Goal: Information Seeking & Learning: Learn about a topic

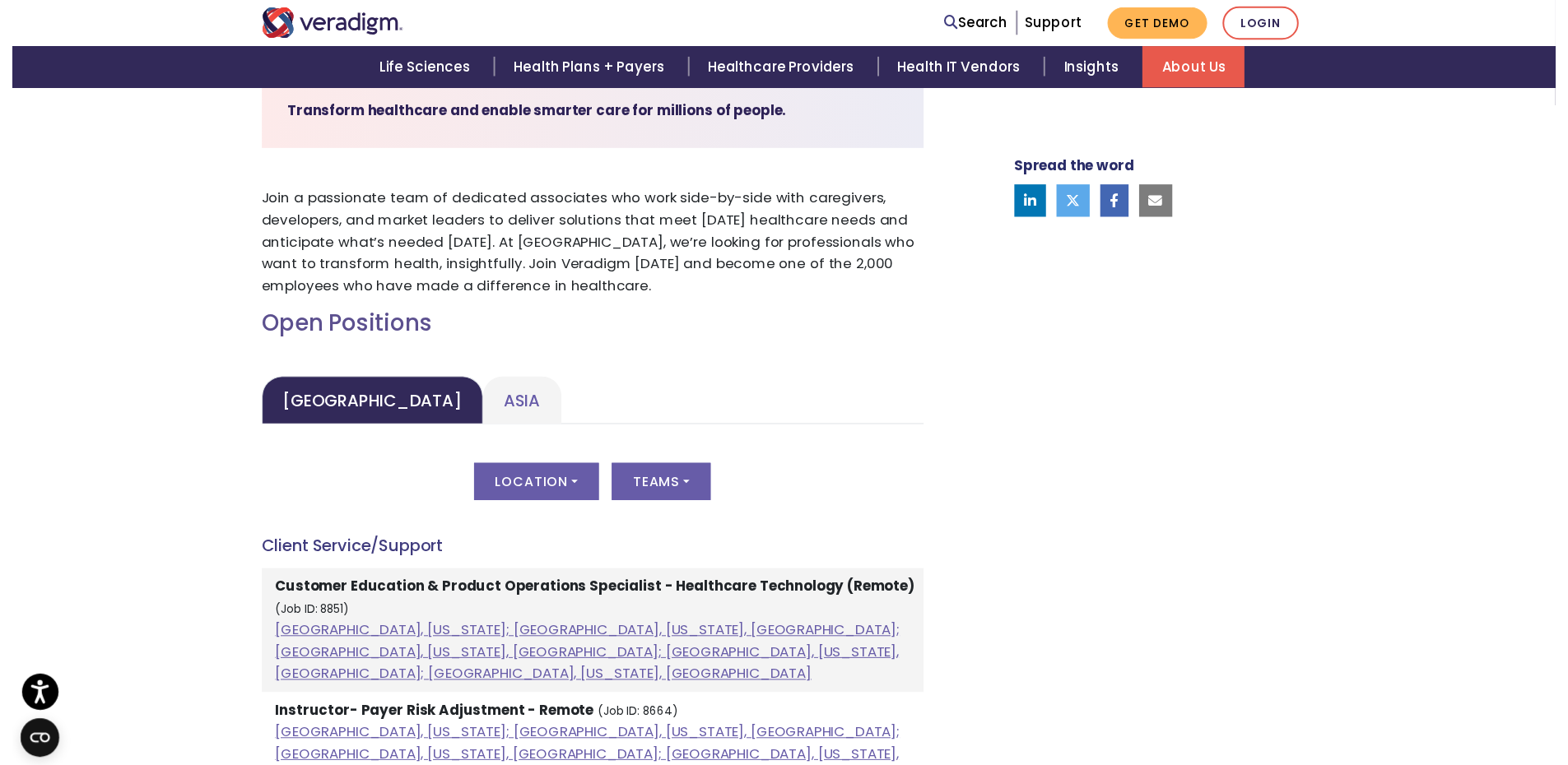
scroll to position [558, 0]
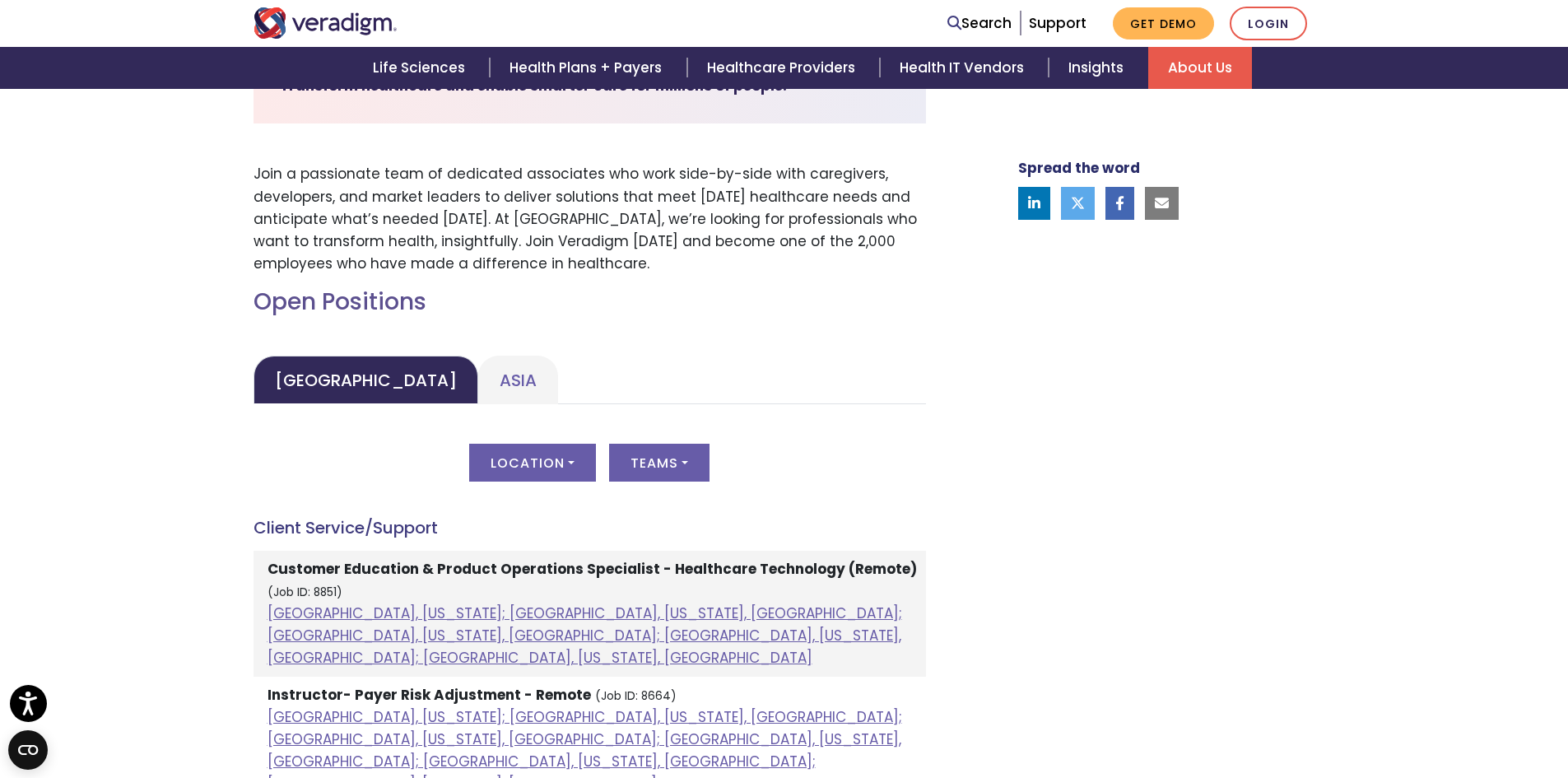
click at [563, 455] on button "Location" at bounding box center [532, 463] width 127 height 38
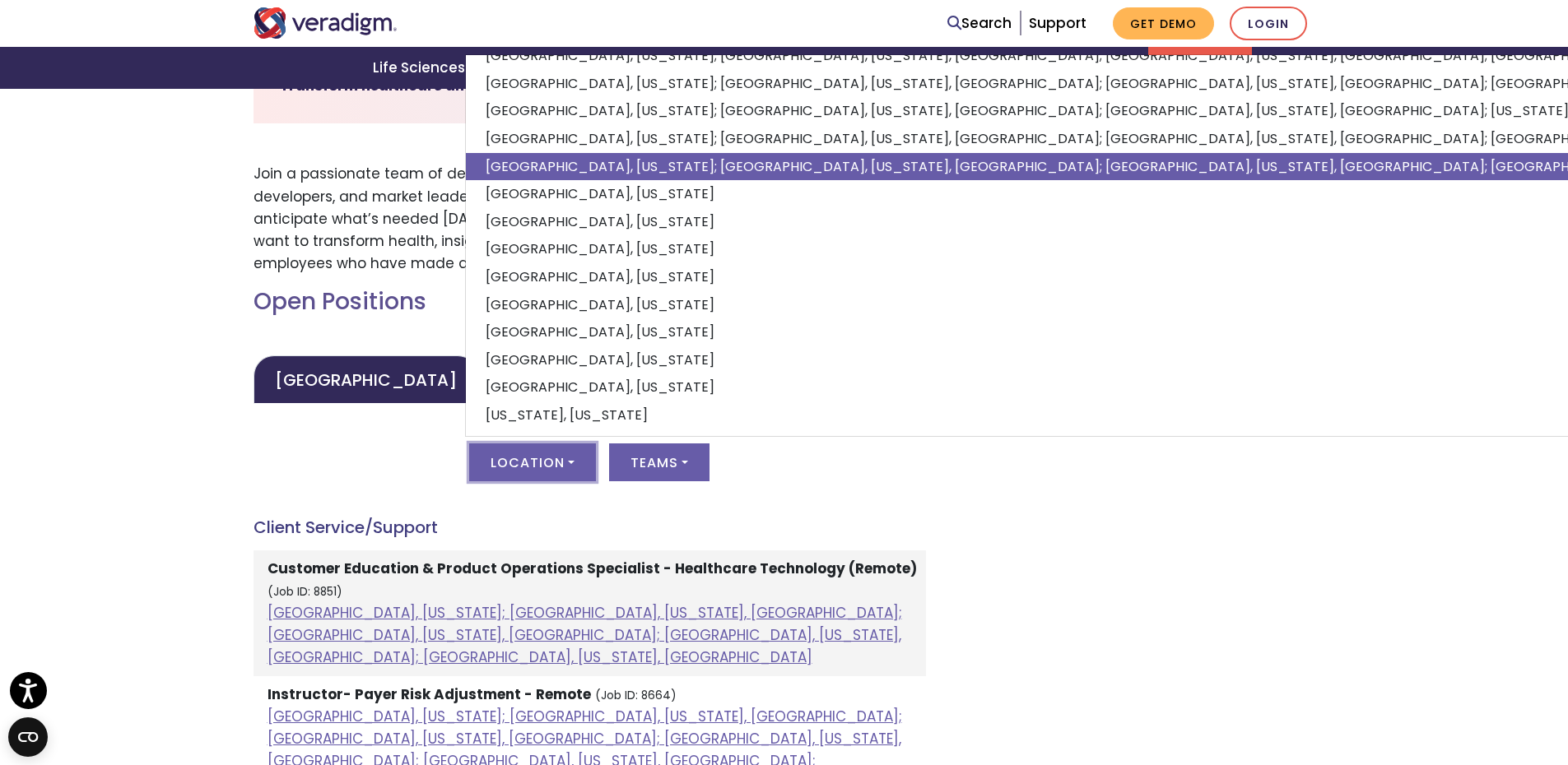
scroll to position [81, 0]
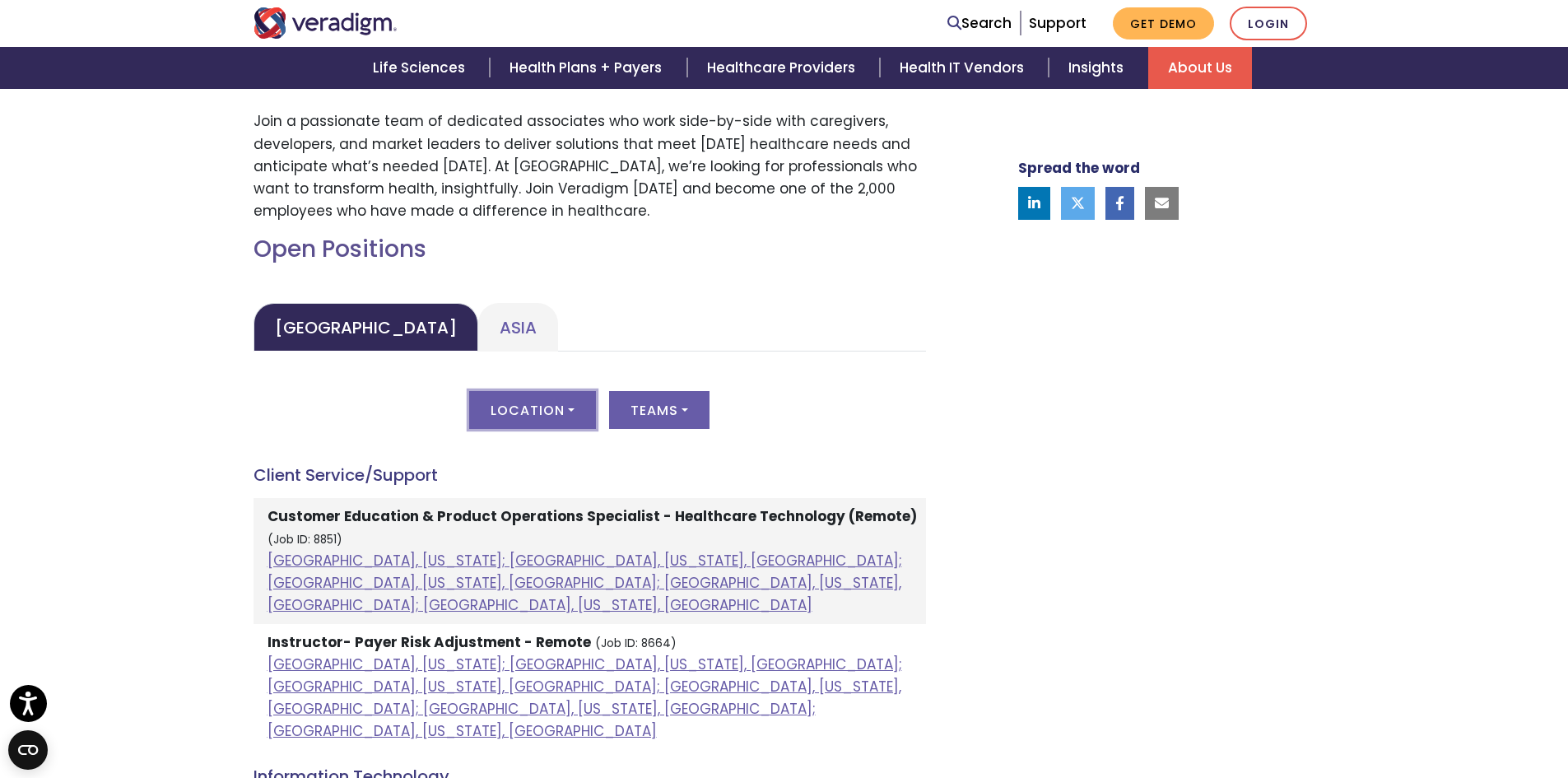
scroll to position [640, 0]
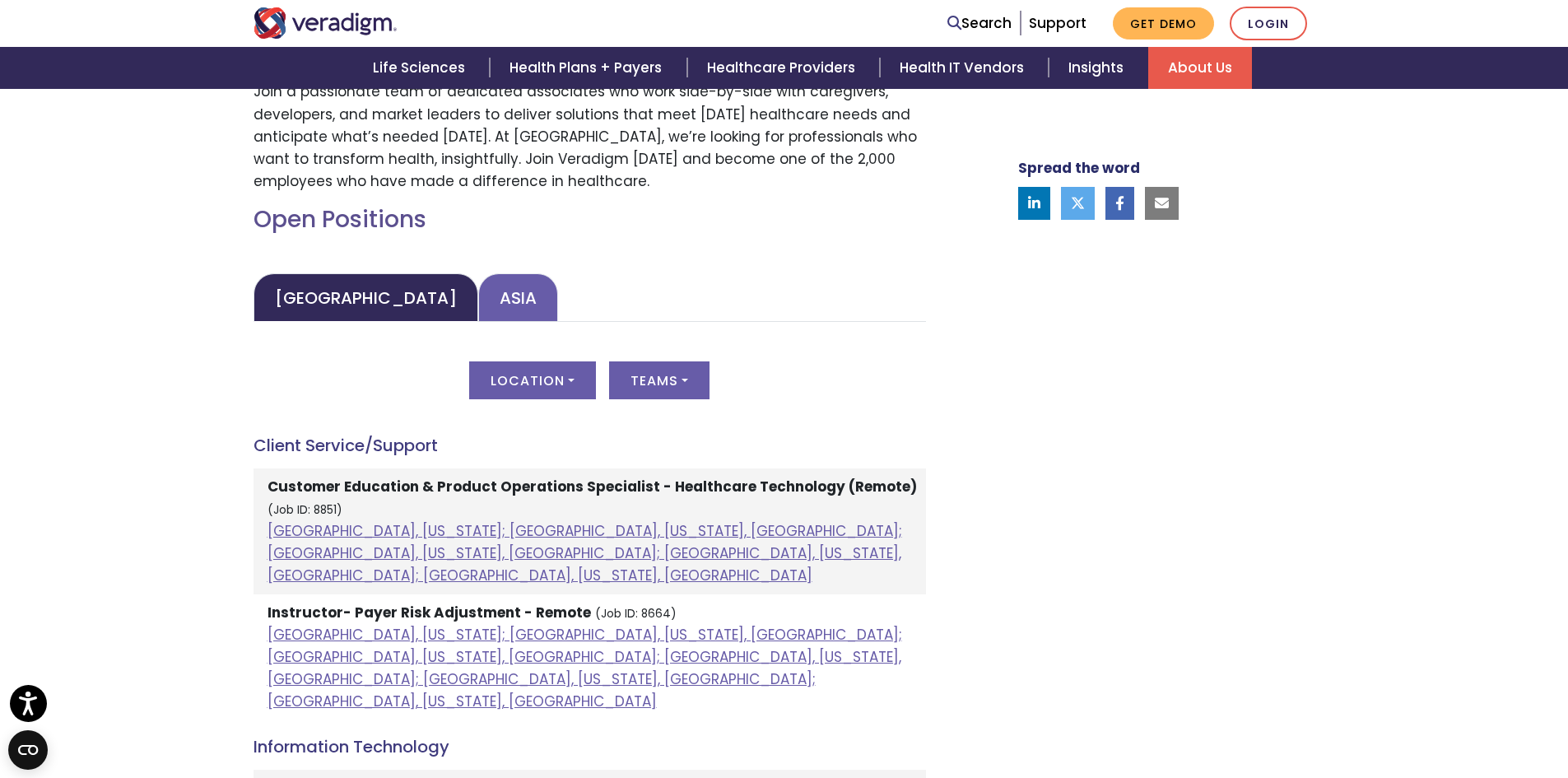
click at [478, 294] on link "Asia" at bounding box center [518, 297] width 80 height 48
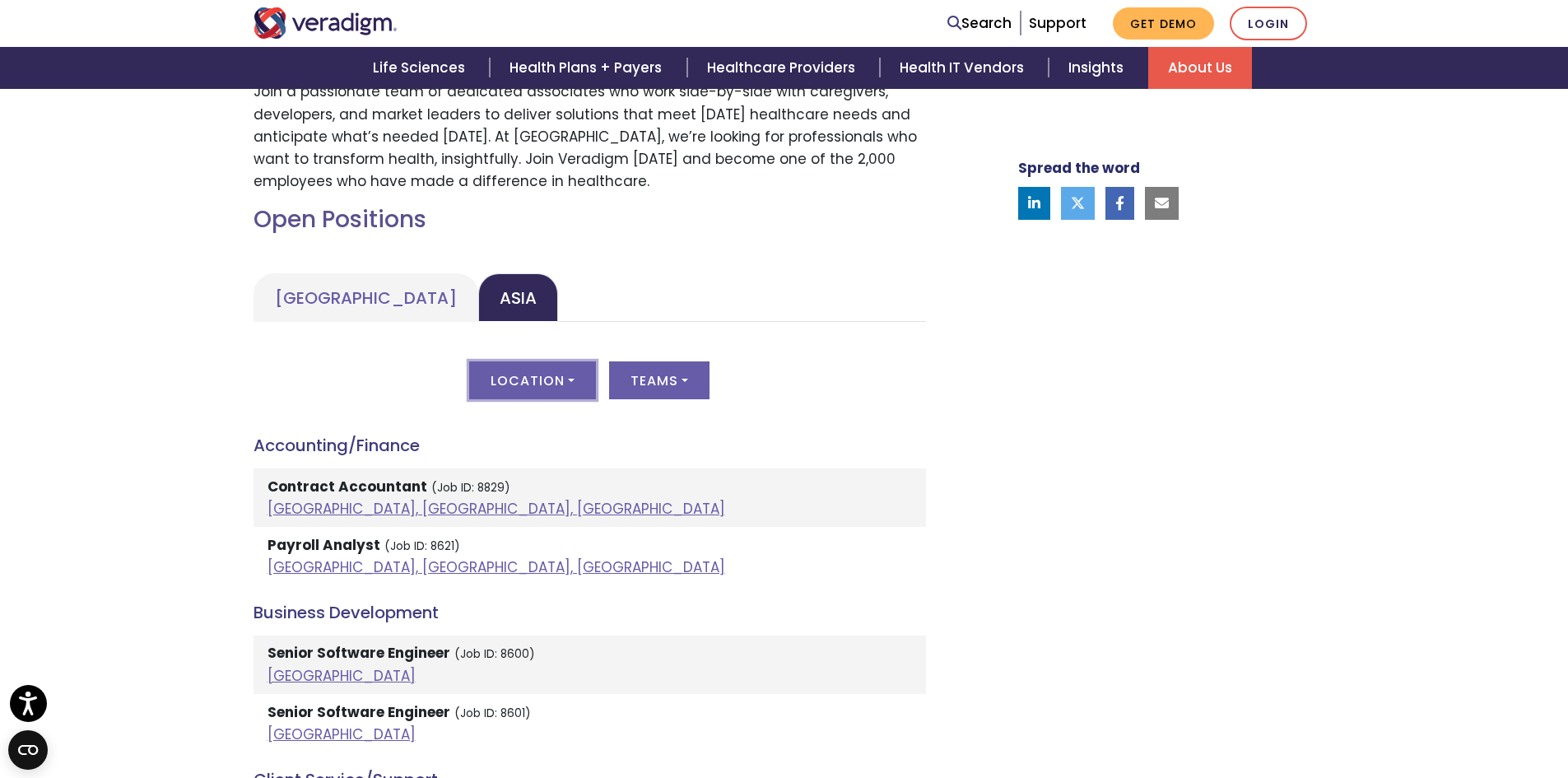
click at [545, 376] on button "Location" at bounding box center [532, 380] width 127 height 38
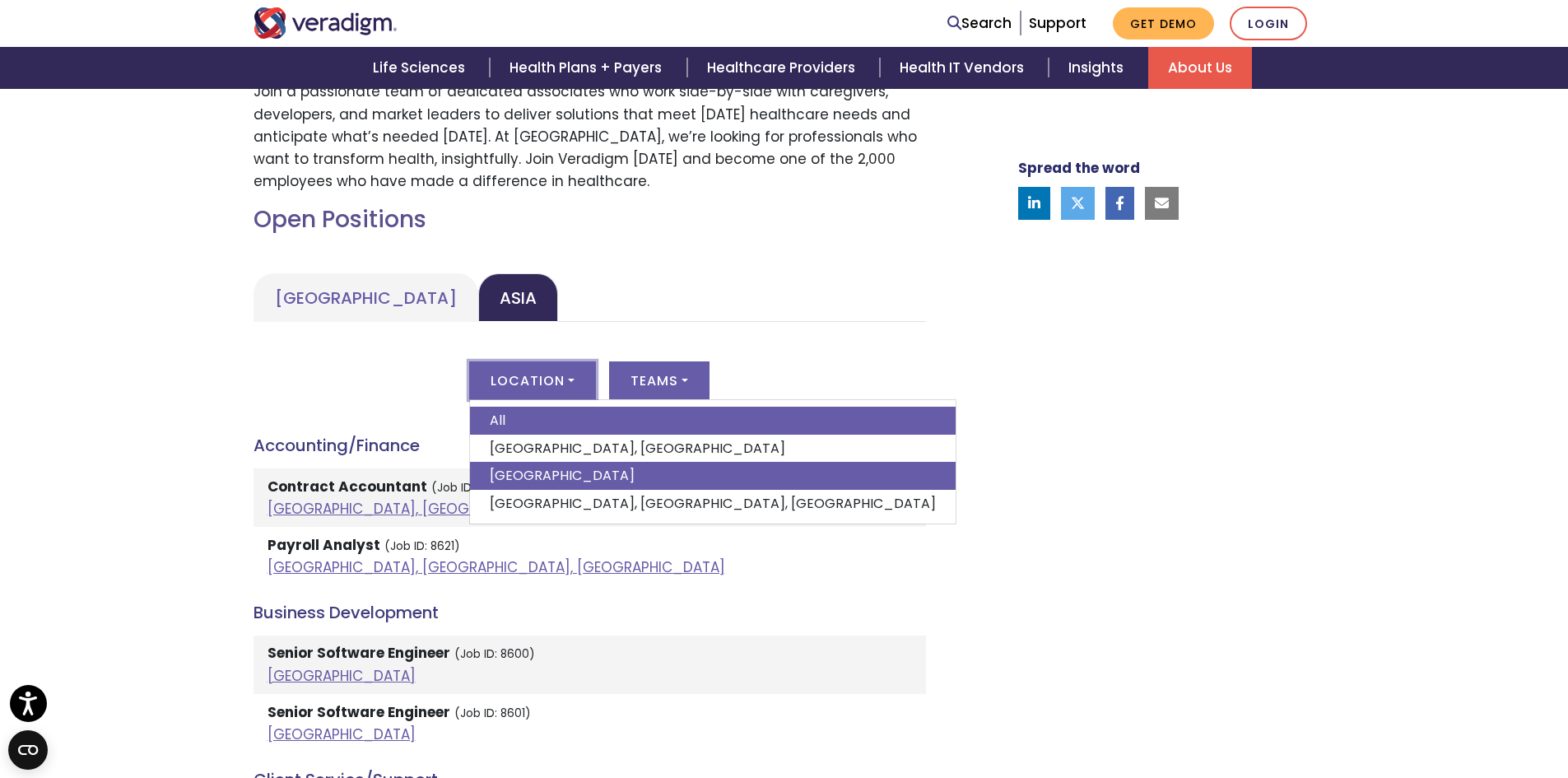
click at [517, 477] on link "[GEOGRAPHIC_DATA]" at bounding box center [713, 475] width 486 height 28
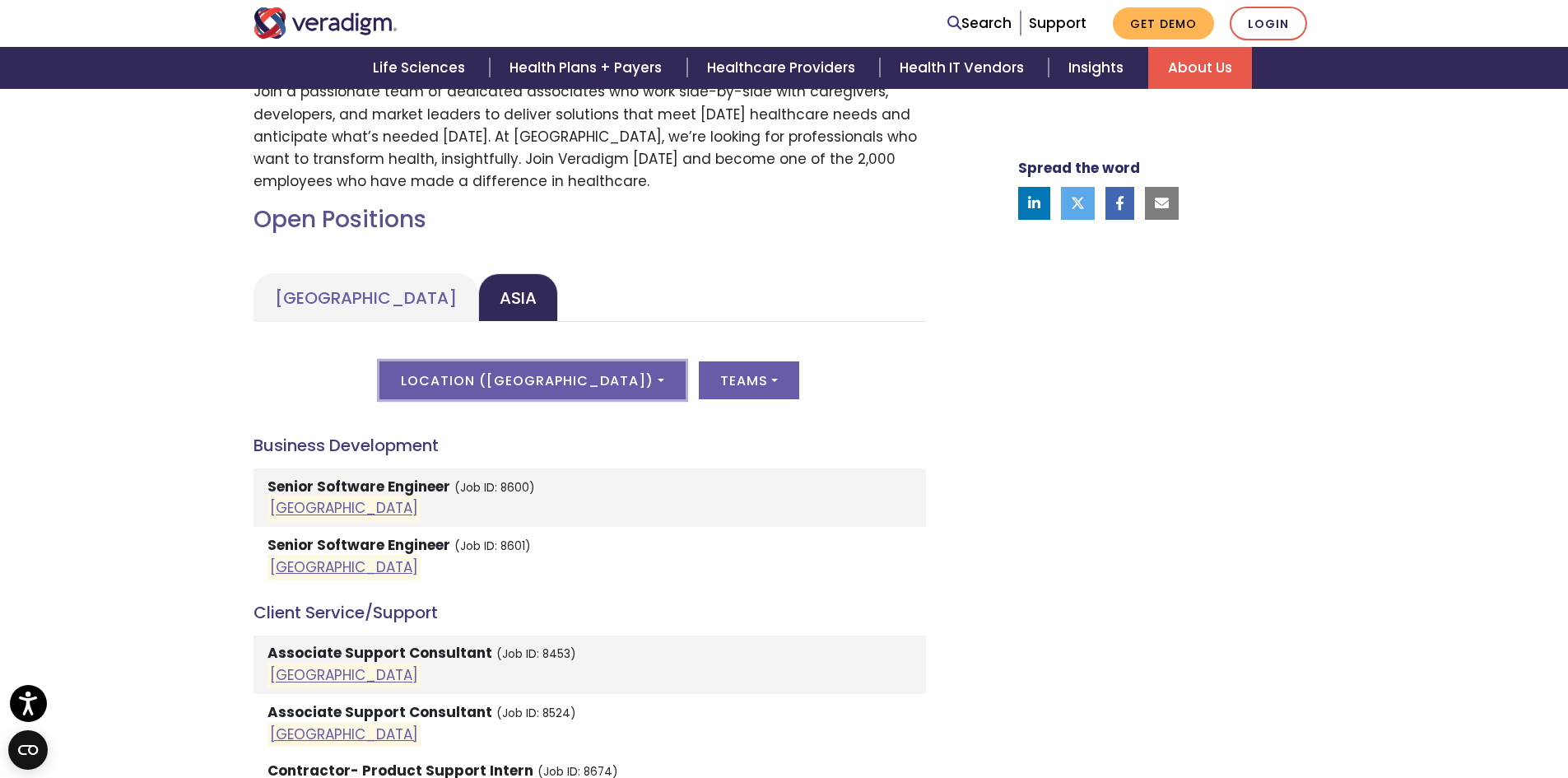
click at [511, 370] on button "Location ( [GEOGRAPHIC_DATA] )" at bounding box center [531, 380] width 305 height 38
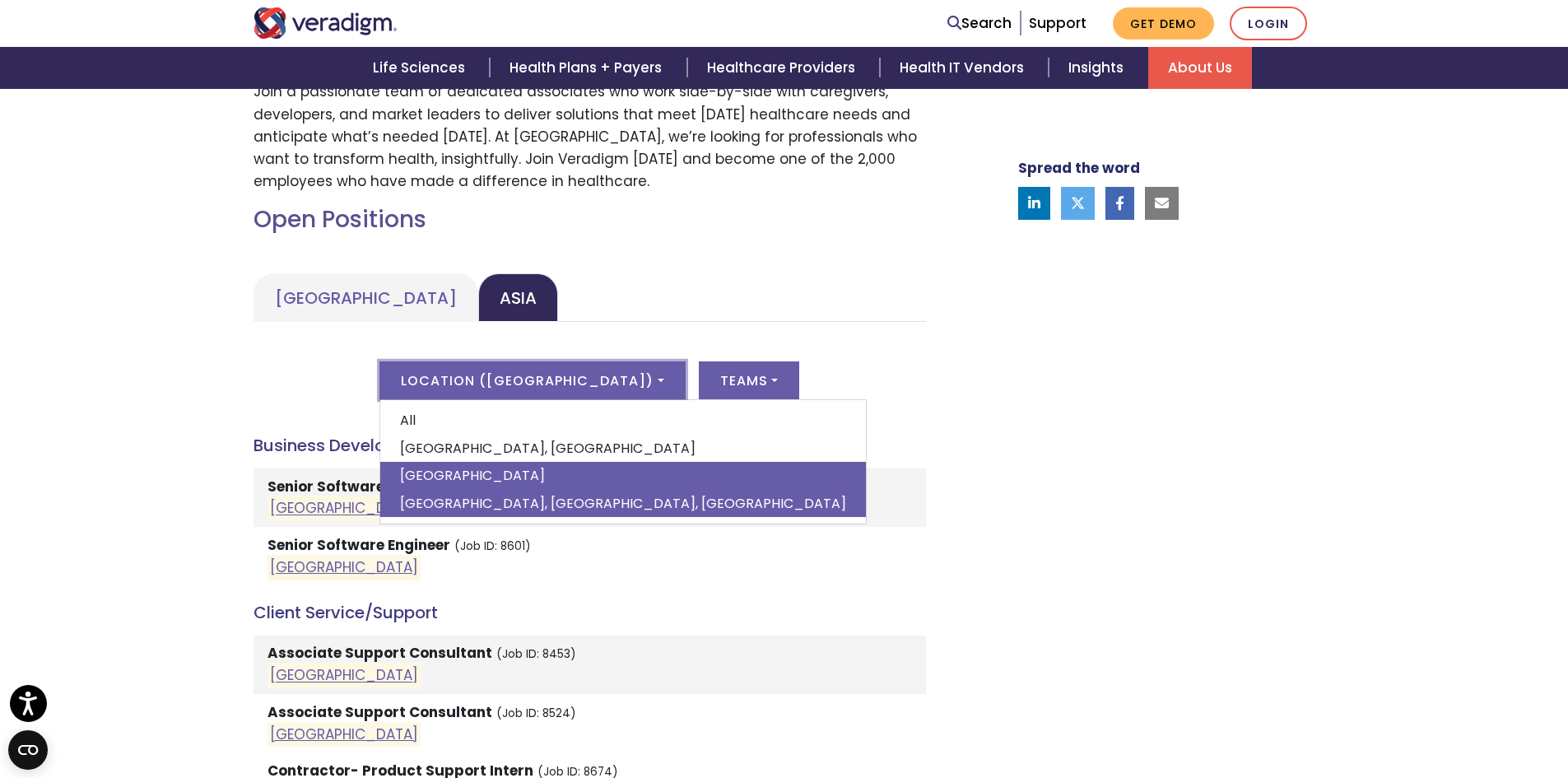
click at [503, 492] on link "[GEOGRAPHIC_DATA], [GEOGRAPHIC_DATA], [GEOGRAPHIC_DATA]" at bounding box center [622, 503] width 486 height 28
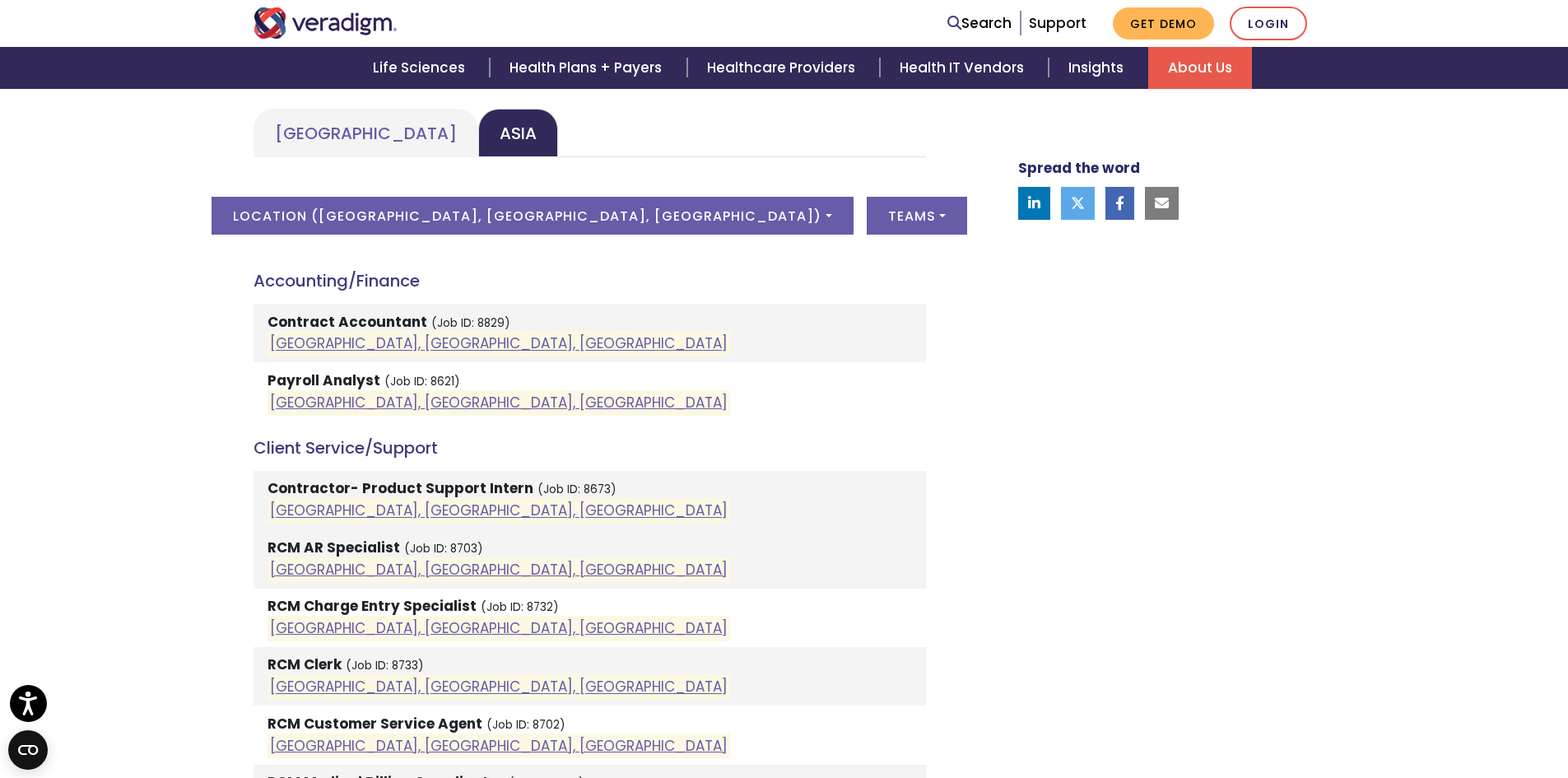
scroll to position [888, 0]
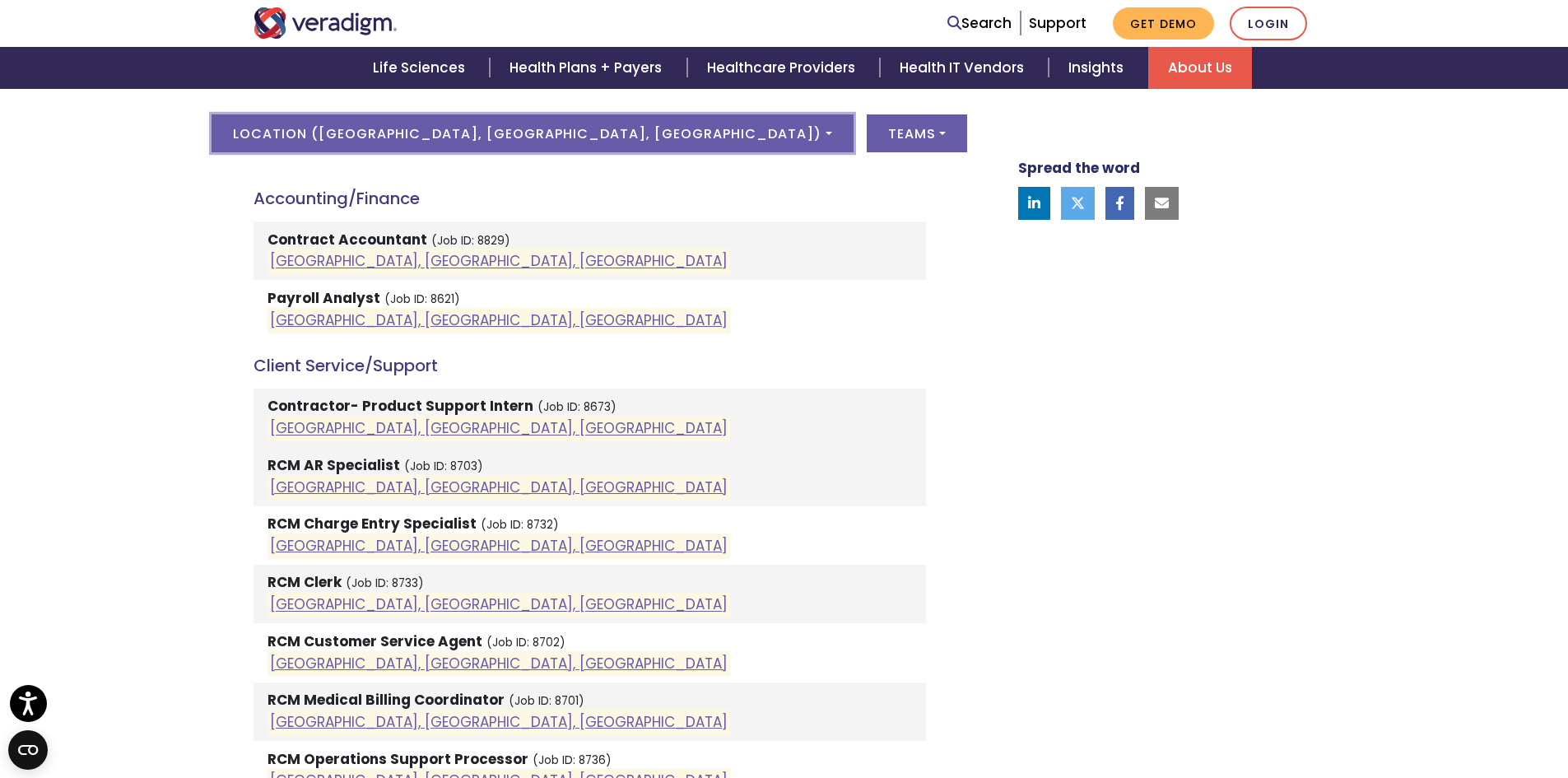
click at [634, 142] on button "Location ( [GEOGRAPHIC_DATA], [GEOGRAPHIC_DATA], [GEOGRAPHIC_DATA] )" at bounding box center [532, 133] width 641 height 38
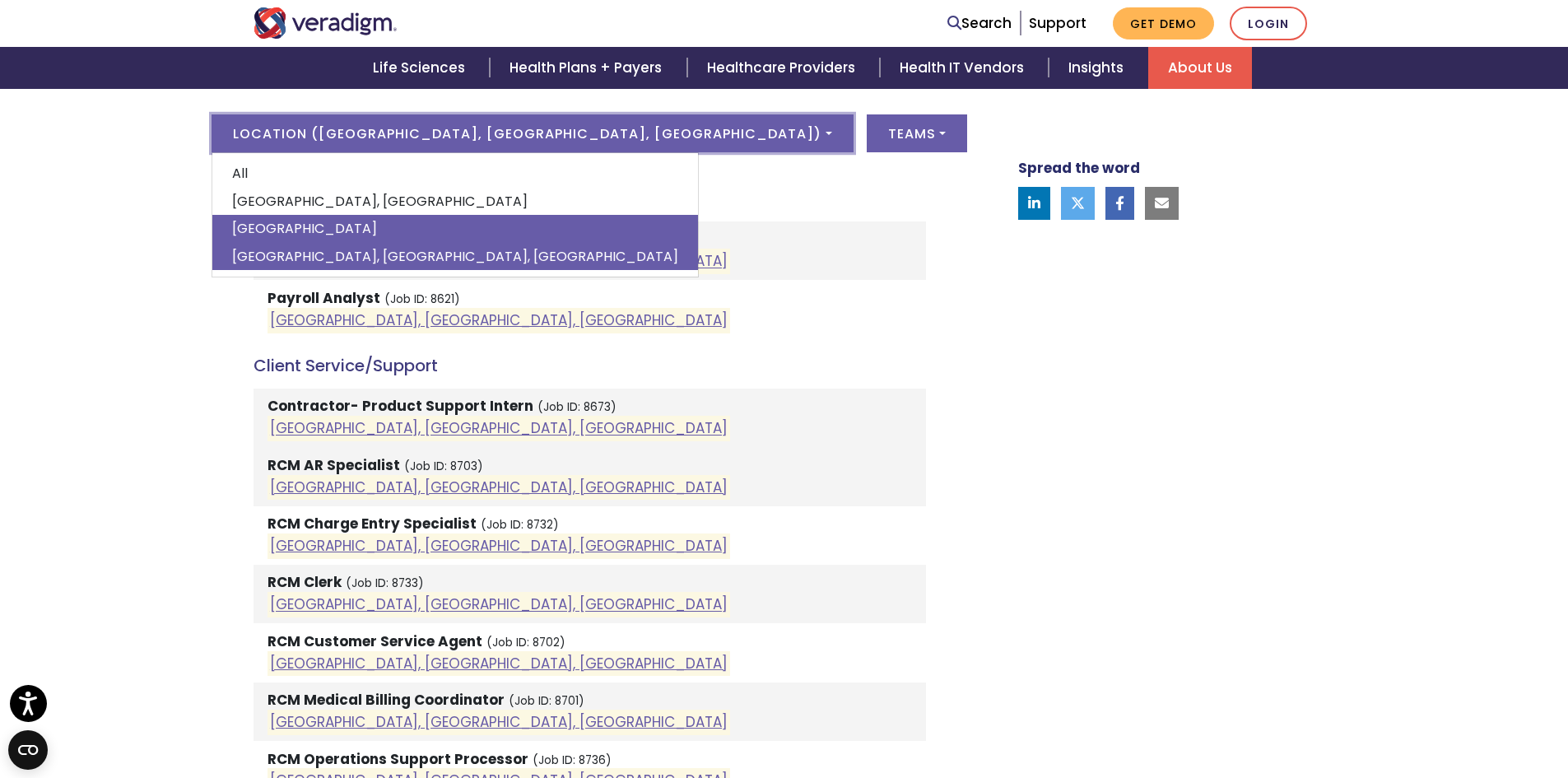
click at [400, 234] on link "[GEOGRAPHIC_DATA]" at bounding box center [455, 229] width 486 height 28
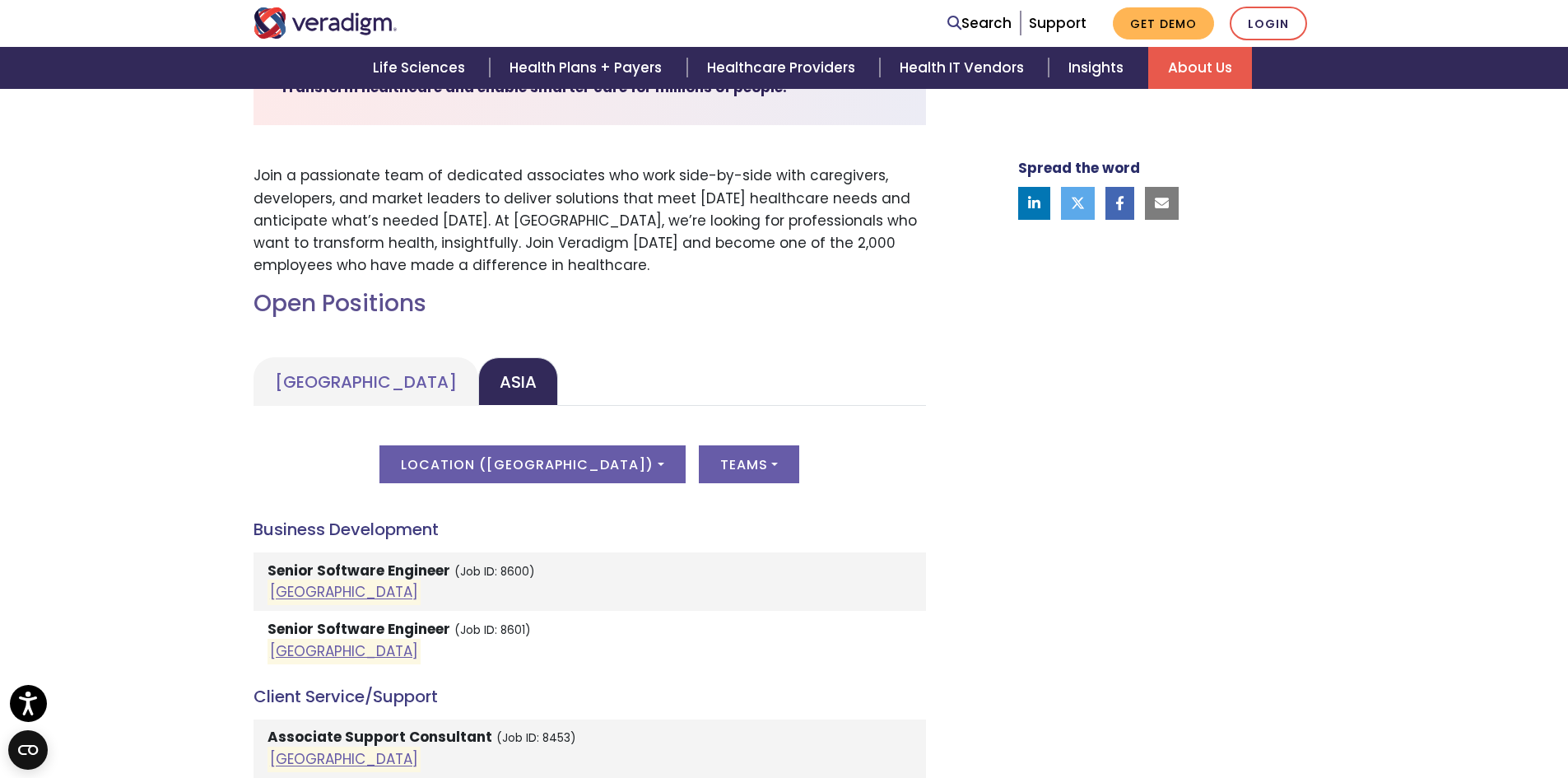
scroll to position [540, 0]
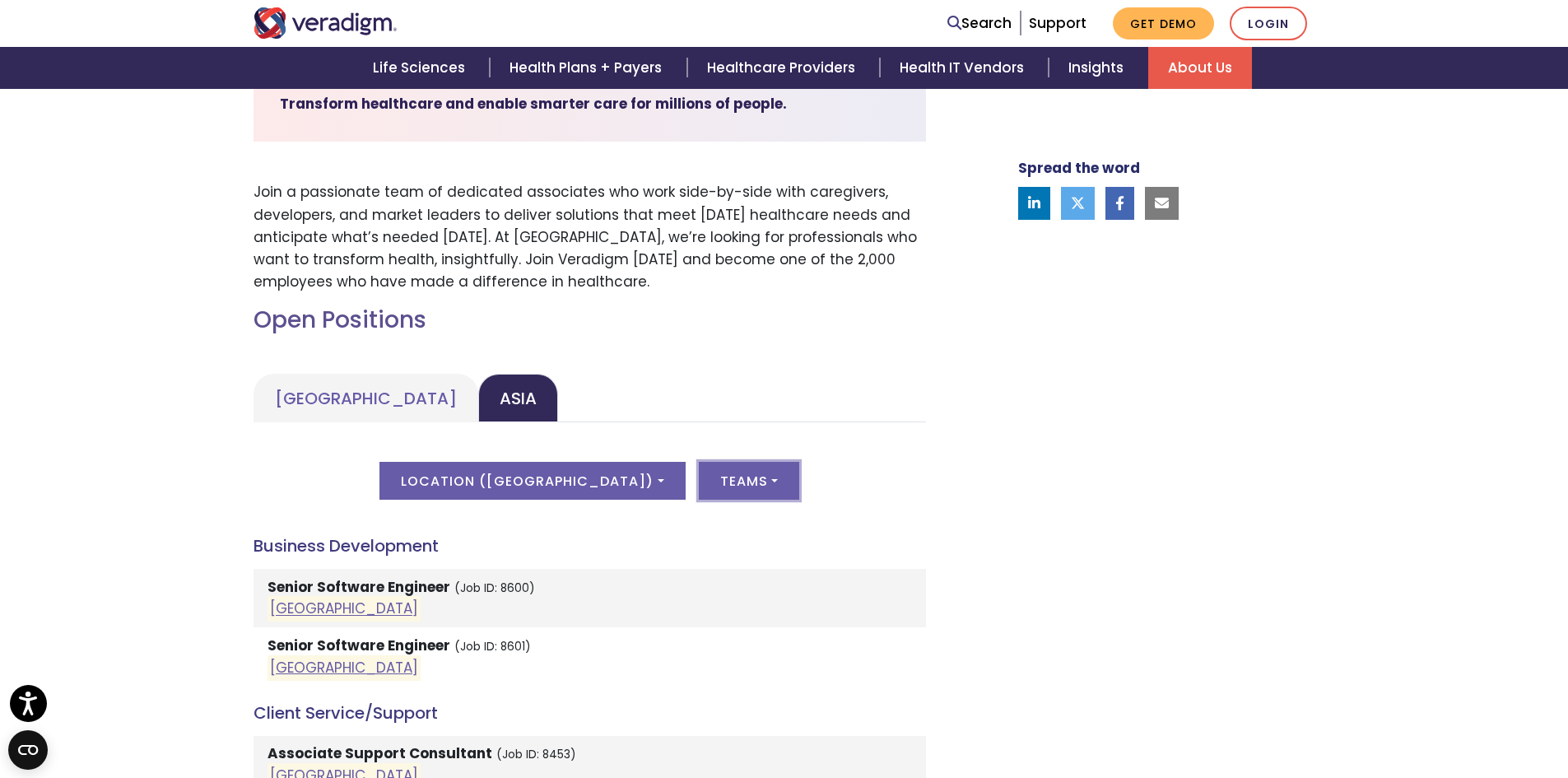
click at [699, 484] on button "Teams" at bounding box center [749, 480] width 100 height 38
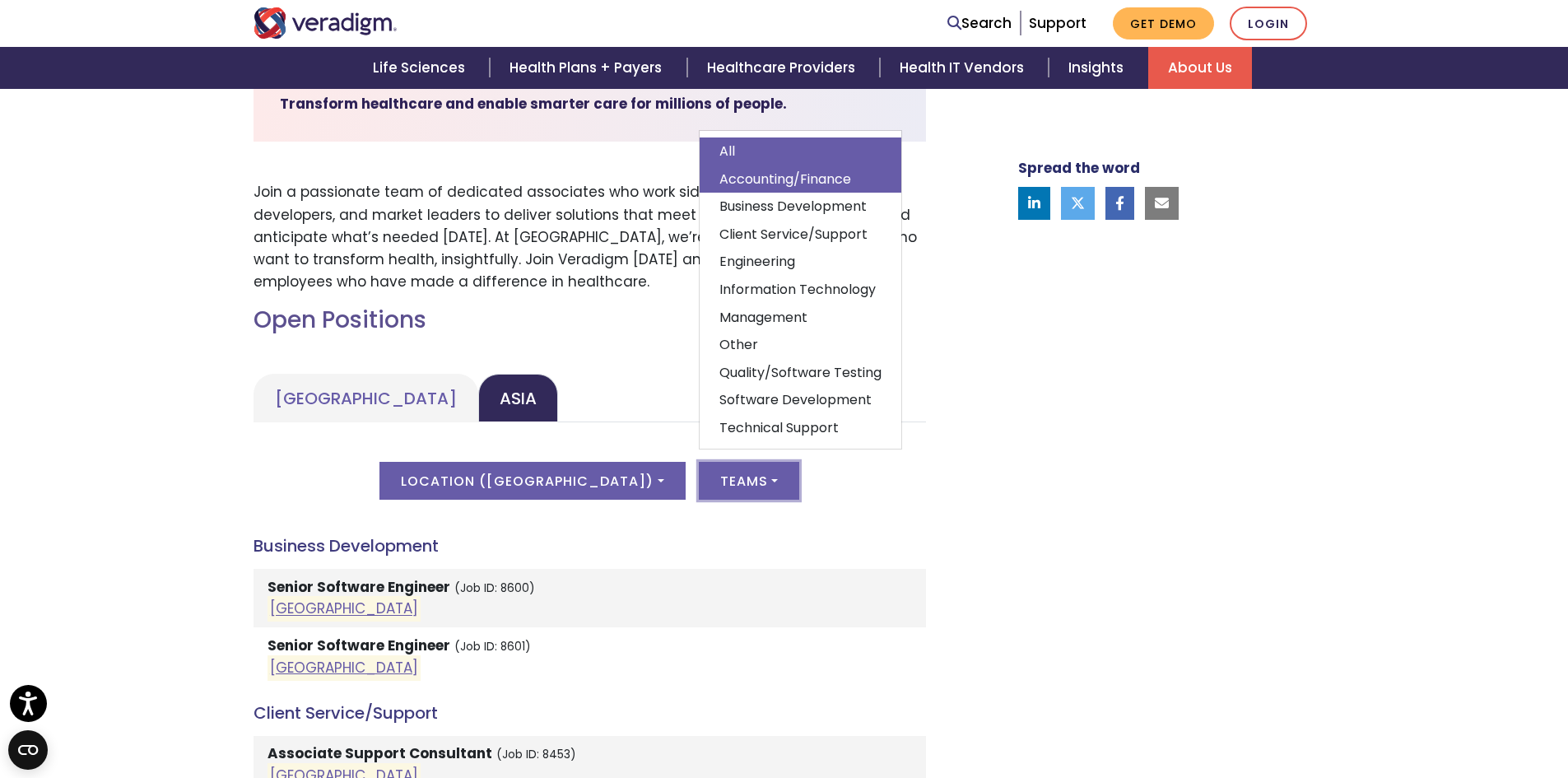
click at [727, 178] on link "Accounting/Finance" at bounding box center [800, 179] width 202 height 28
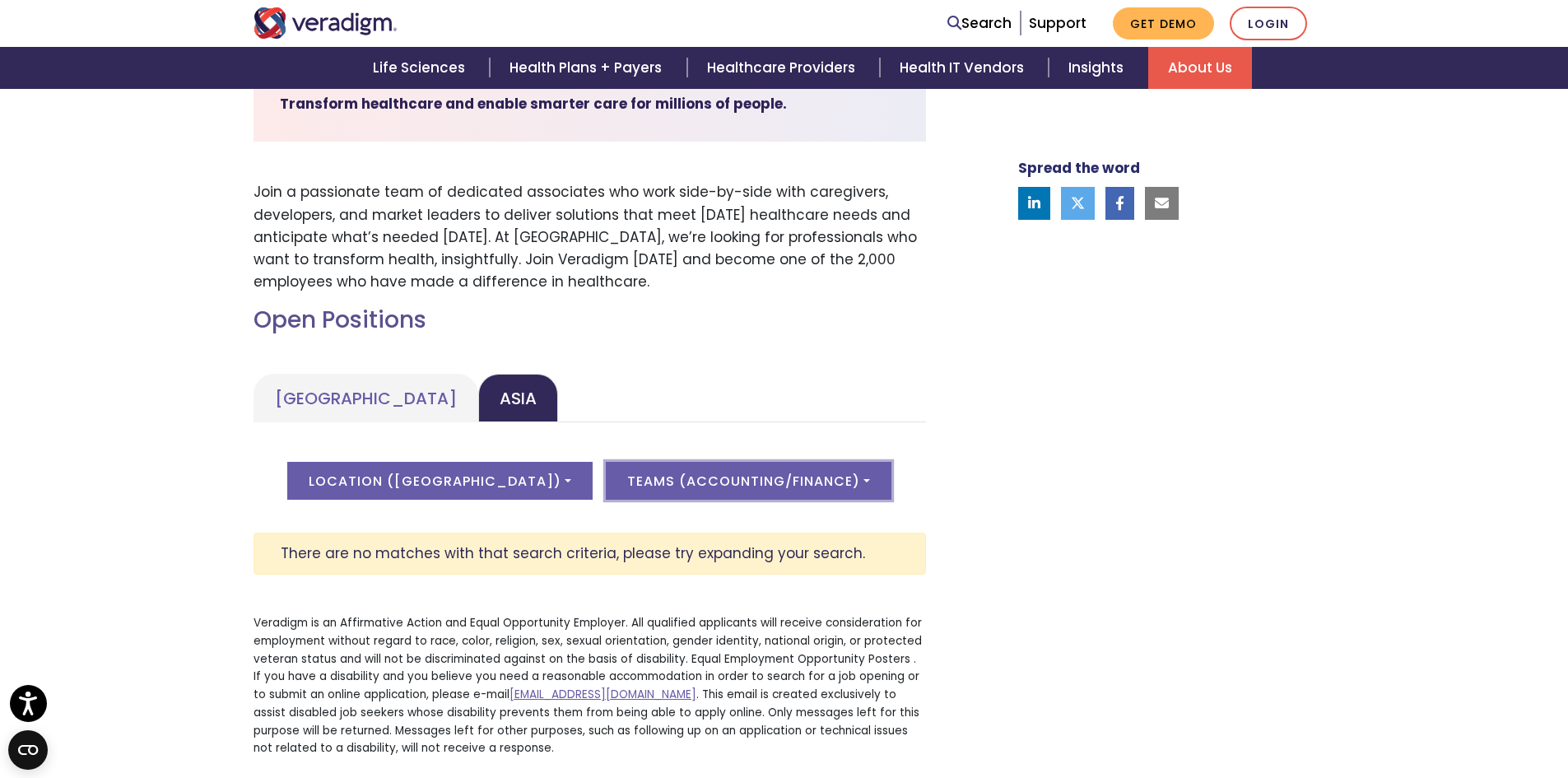
click at [758, 472] on button "Teams ( Accounting/Finance )" at bounding box center [748, 480] width 286 height 38
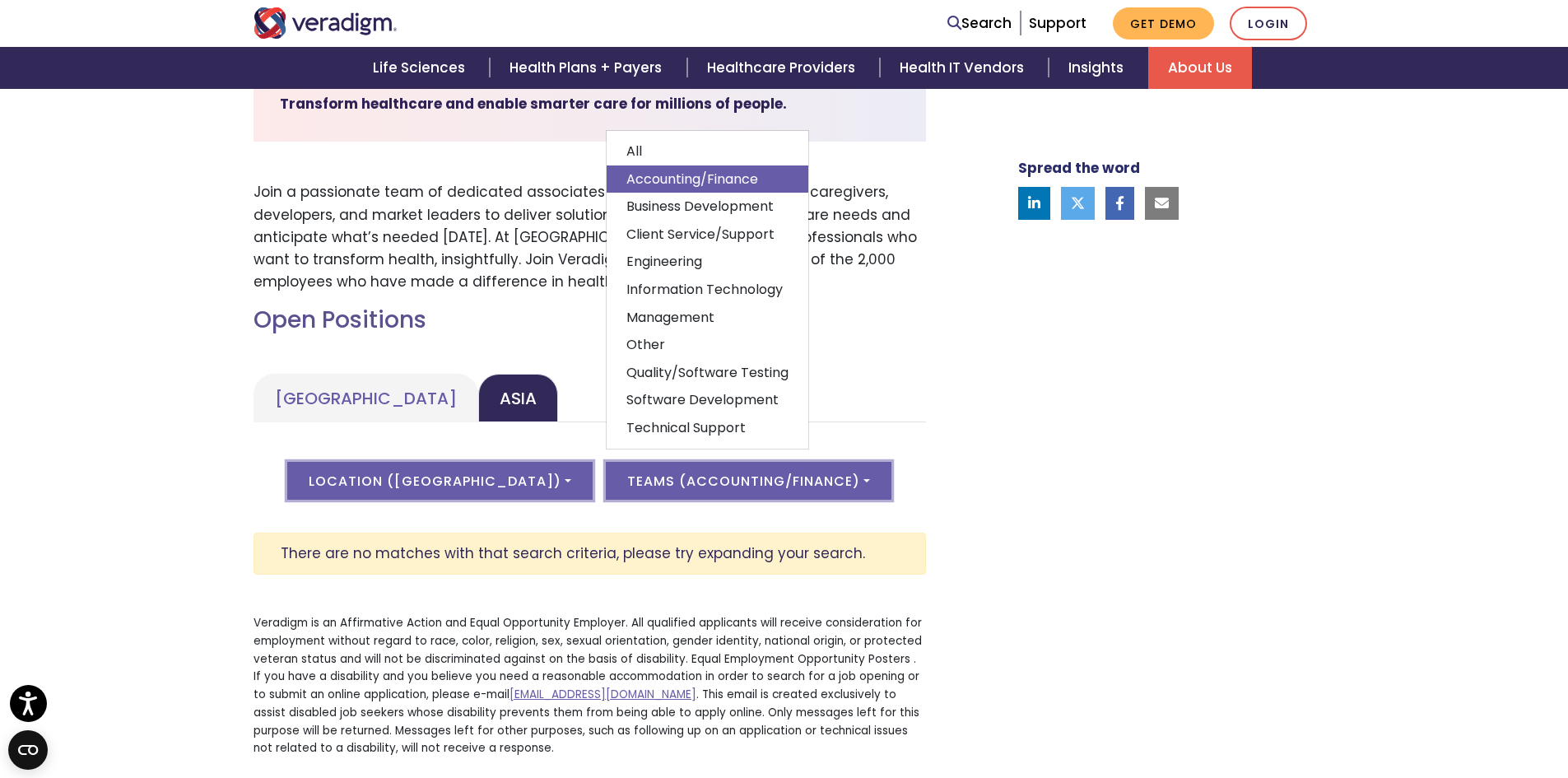
click at [524, 486] on button "Location ( [GEOGRAPHIC_DATA] )" at bounding box center [440, 480] width 305 height 38
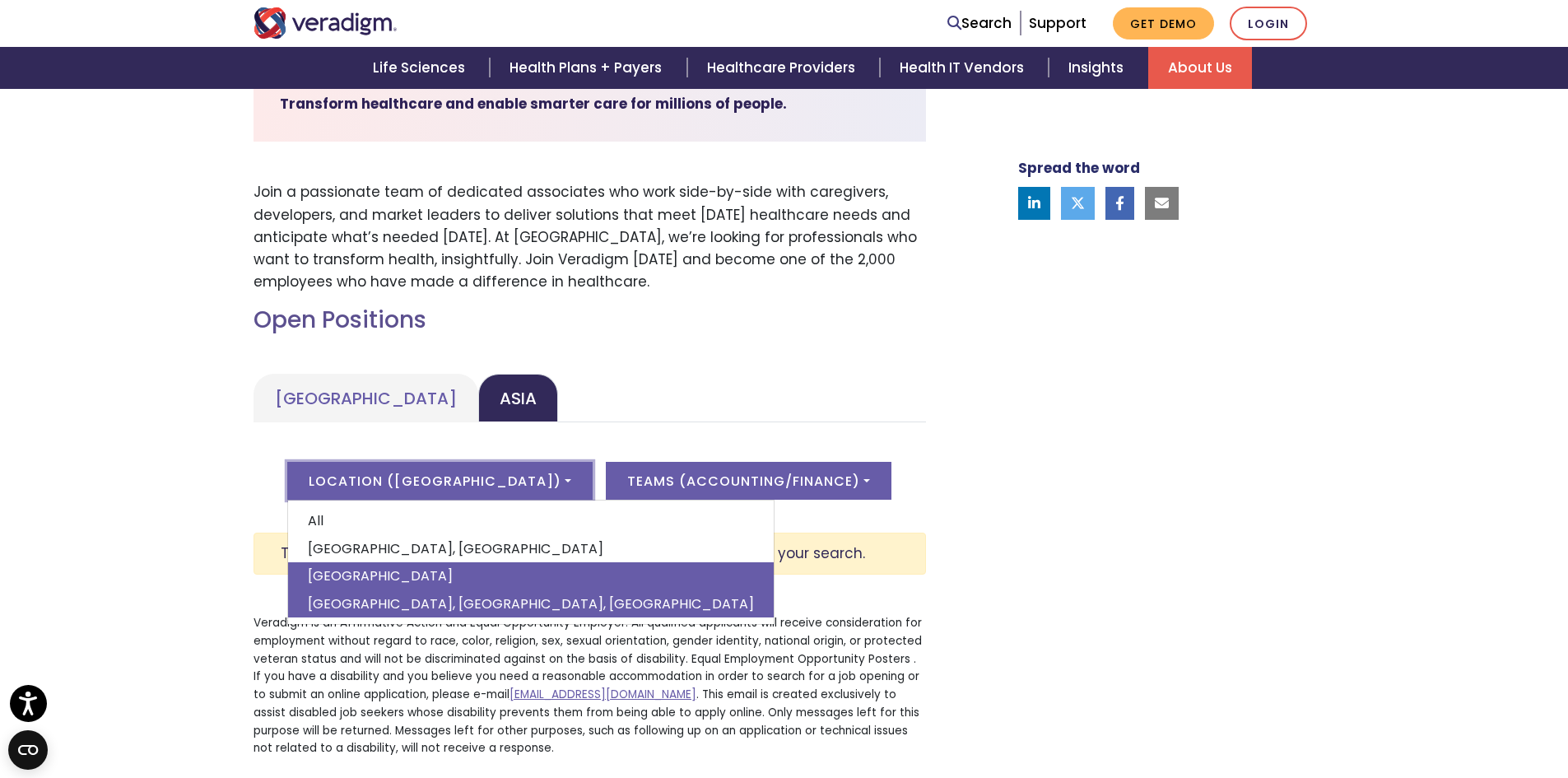
click at [416, 599] on link "[GEOGRAPHIC_DATA], [GEOGRAPHIC_DATA], [GEOGRAPHIC_DATA]" at bounding box center [531, 604] width 486 height 28
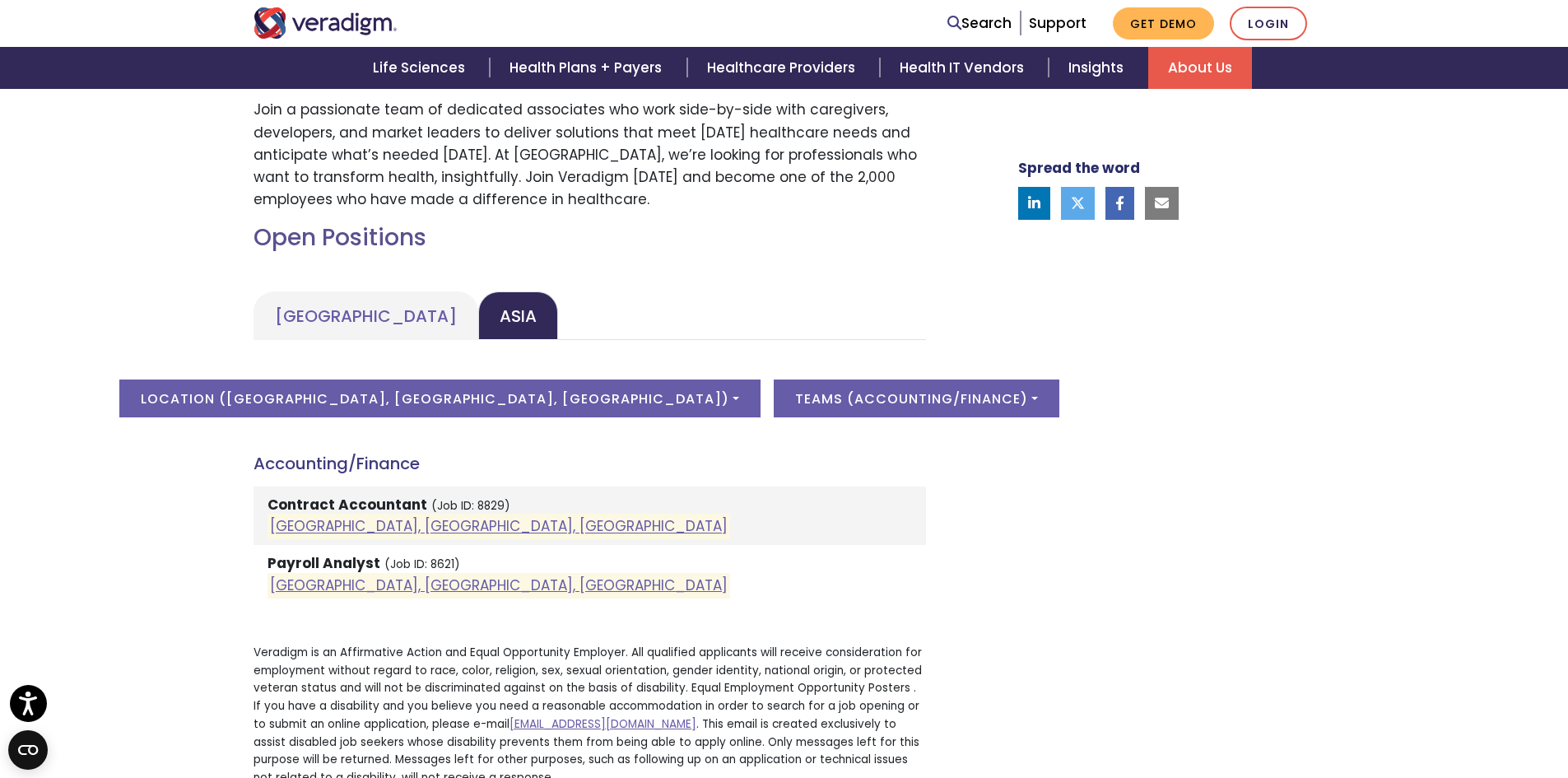
scroll to position [705, 0]
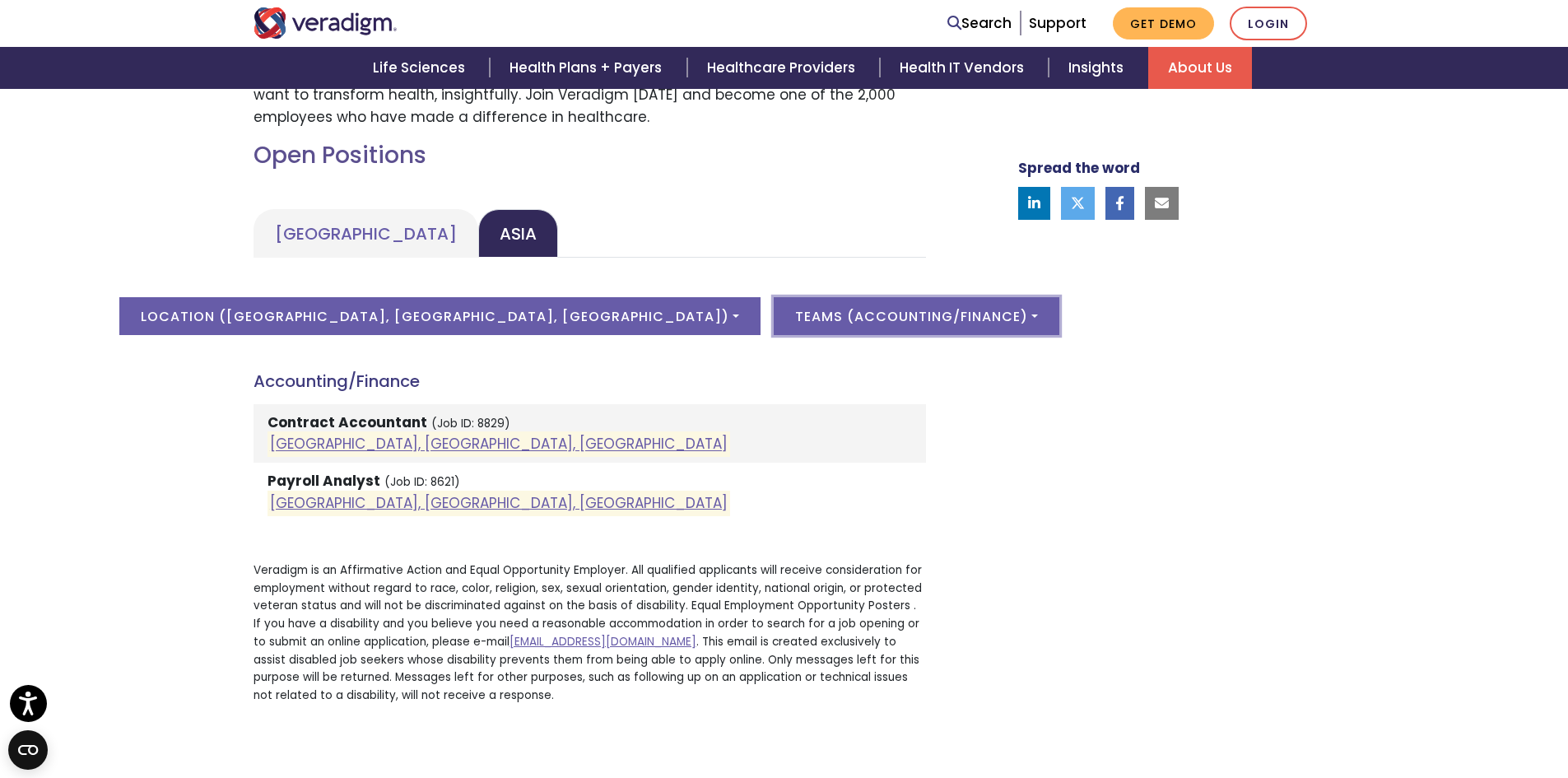
click at [774, 326] on button "Teams ( Accounting/Finance )" at bounding box center [917, 315] width 286 height 38
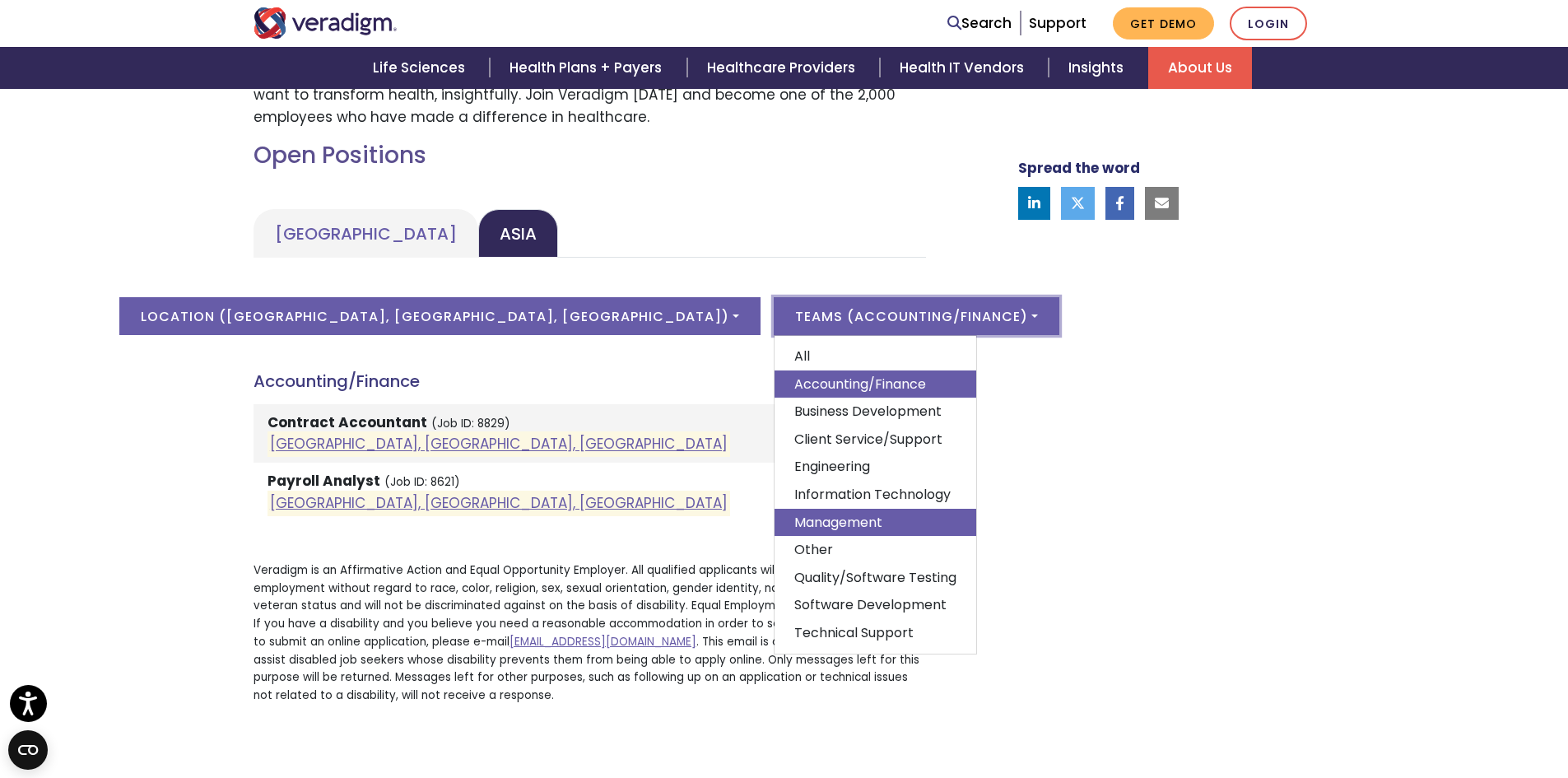
click at [775, 522] on link "Management" at bounding box center [875, 521] width 202 height 28
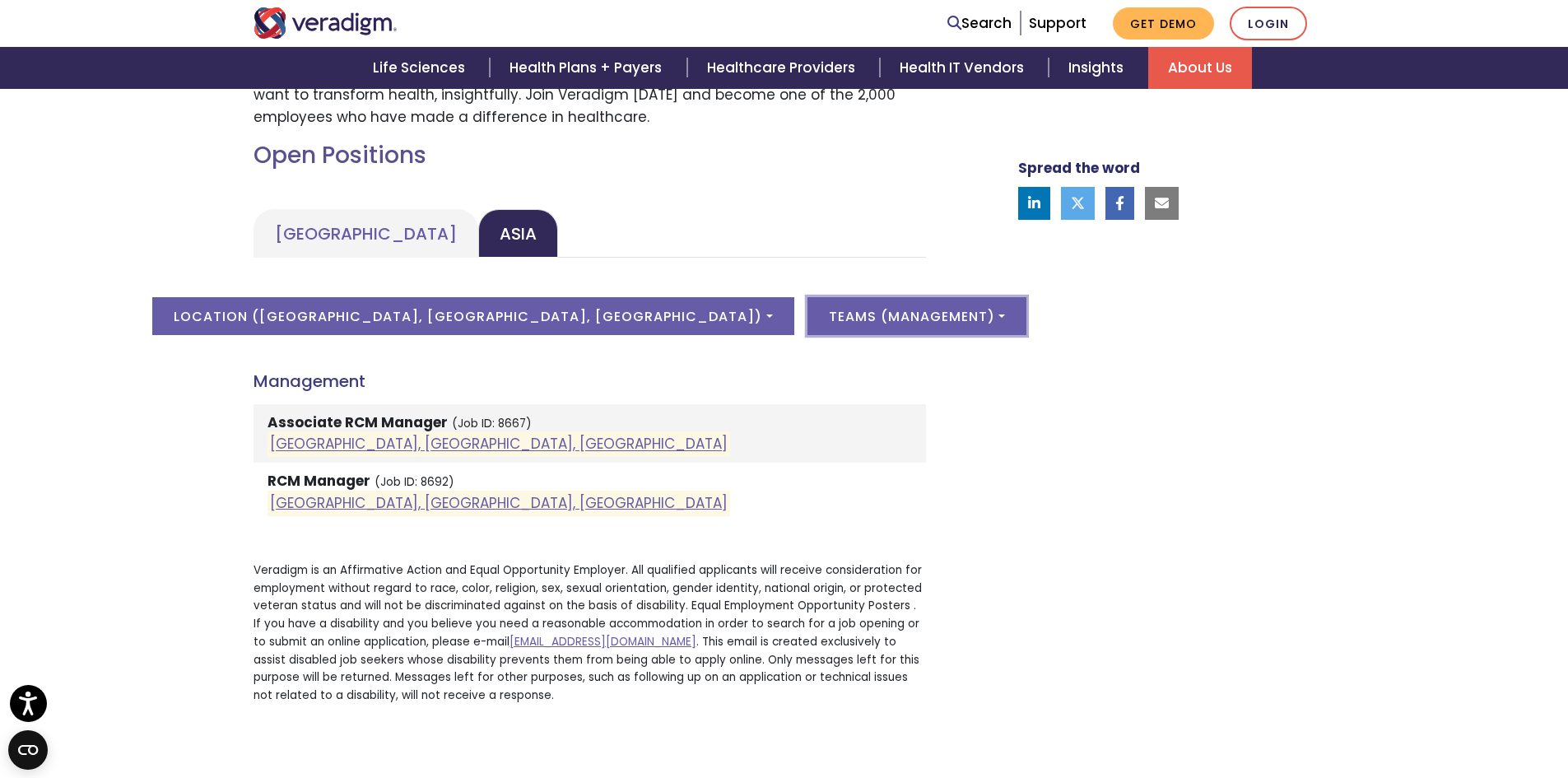
click at [808, 315] on button "Teams ( Management )" at bounding box center [918, 315] width 219 height 38
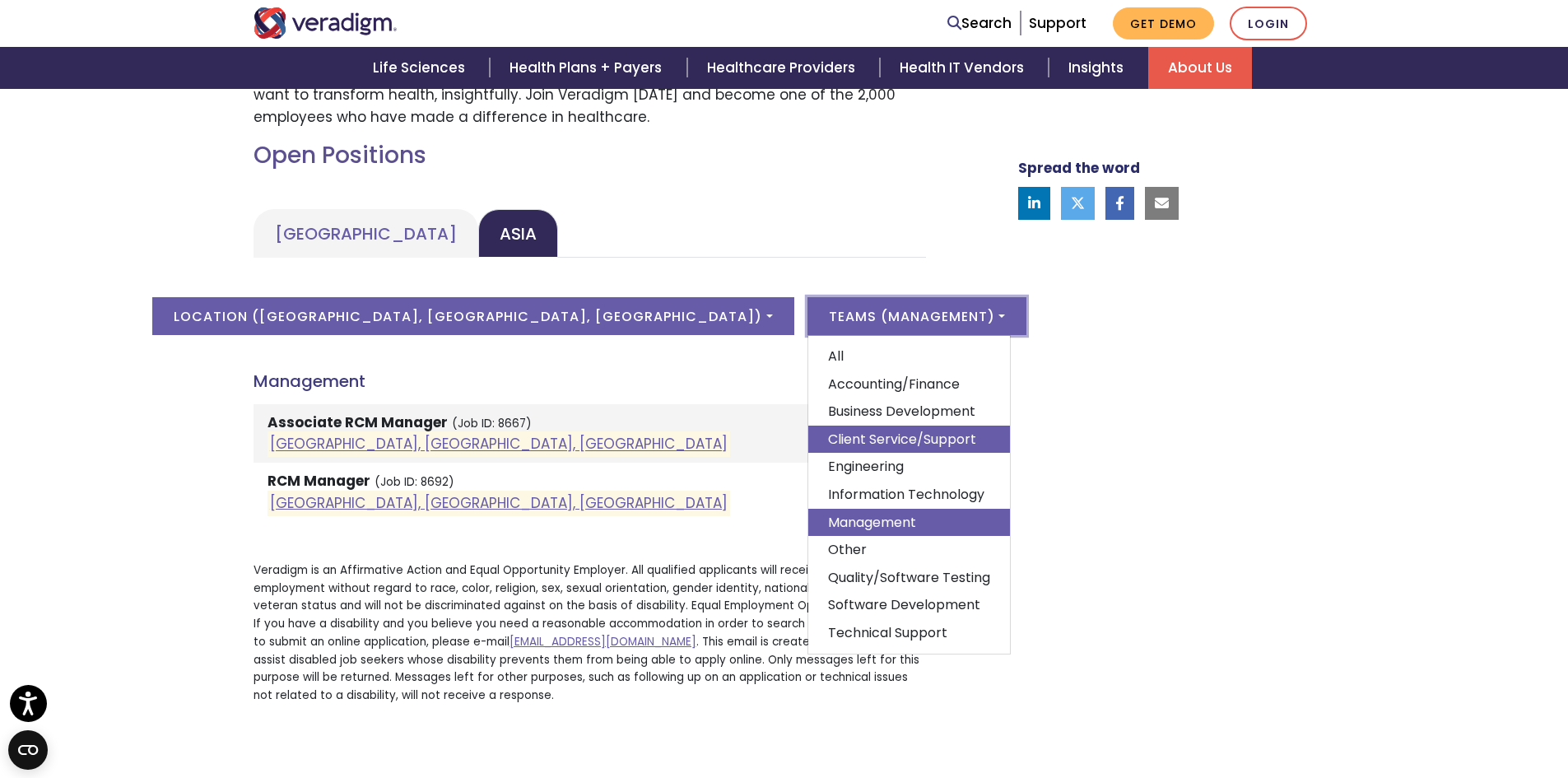
click at [809, 442] on link "Client Service/Support" at bounding box center [909, 439] width 202 height 28
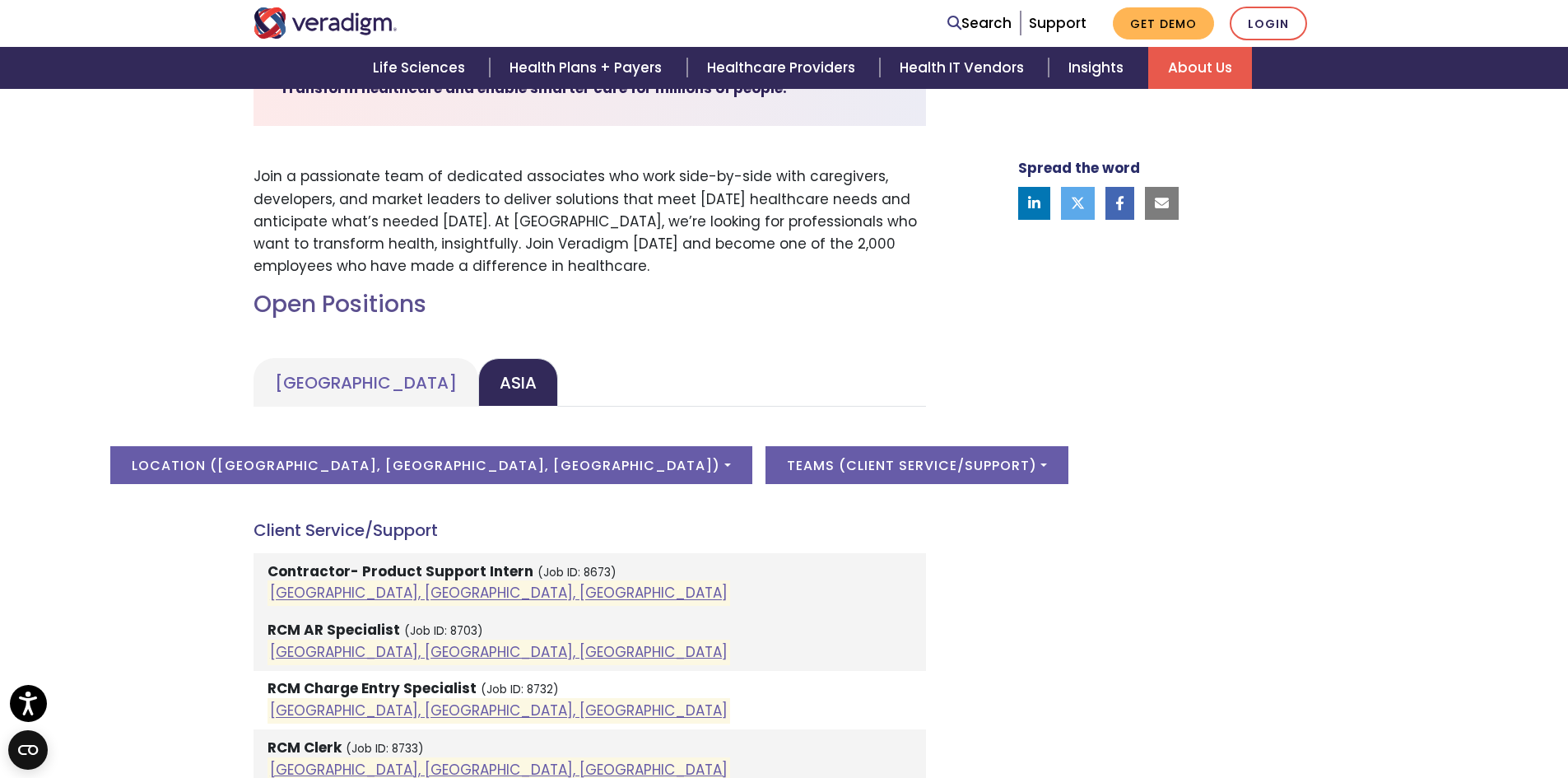
scroll to position [251, 0]
